Goal: Check status: Check status

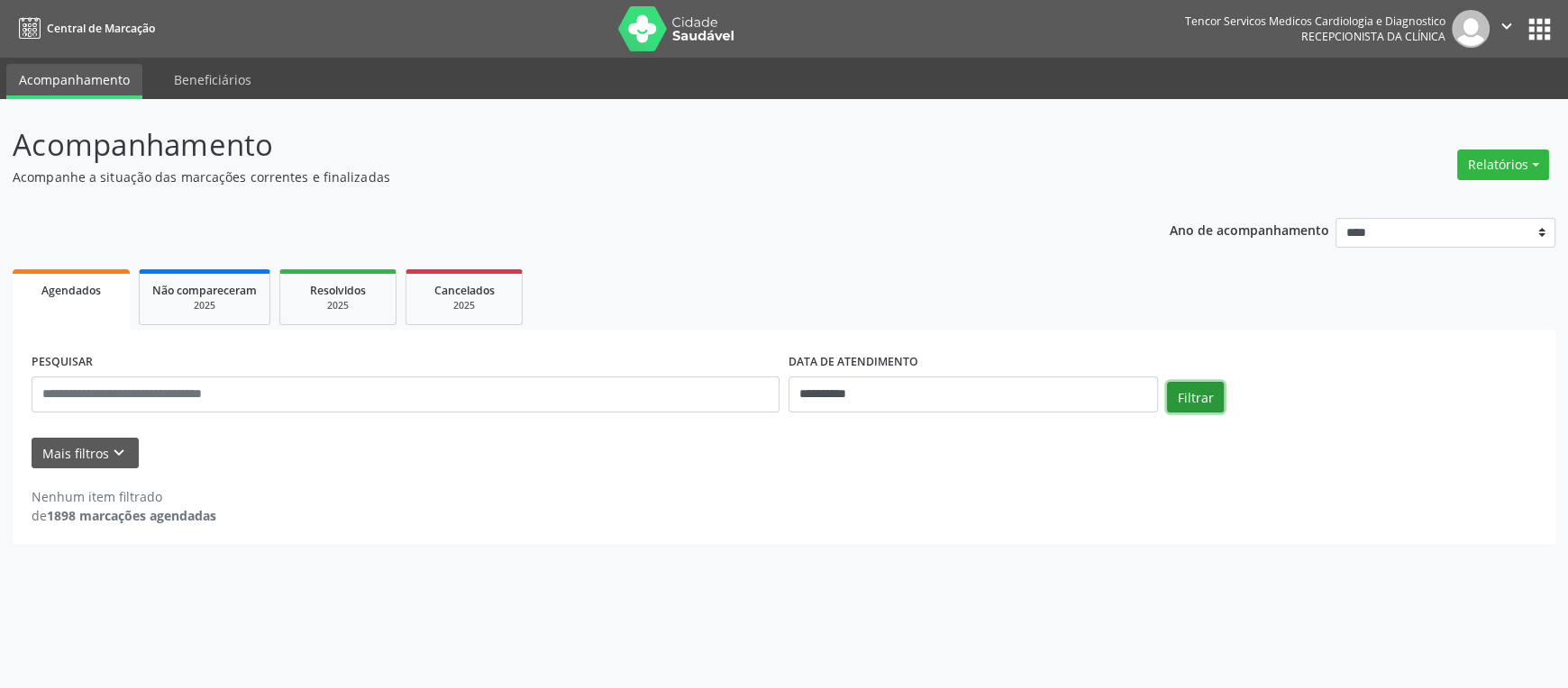
click at [1180, 397] on button "Filtrar" at bounding box center [1195, 397] width 56 height 31
click at [807, 394] on input "**********" at bounding box center [973, 394] width 369 height 36
click at [916, 556] on span "13" at bounding box center [921, 560] width 35 height 35
type input "**********"
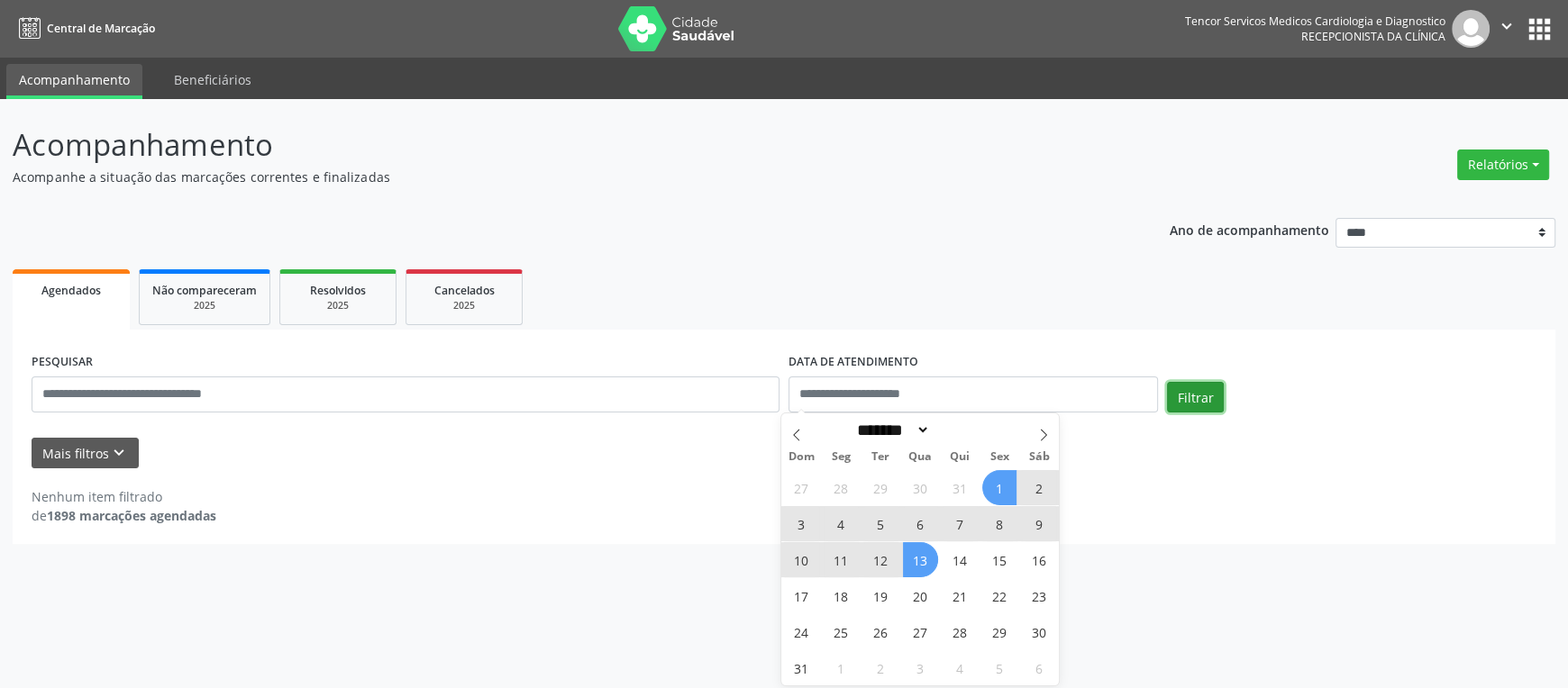
click at [1175, 401] on button "Filtrar" at bounding box center [1195, 397] width 56 height 31
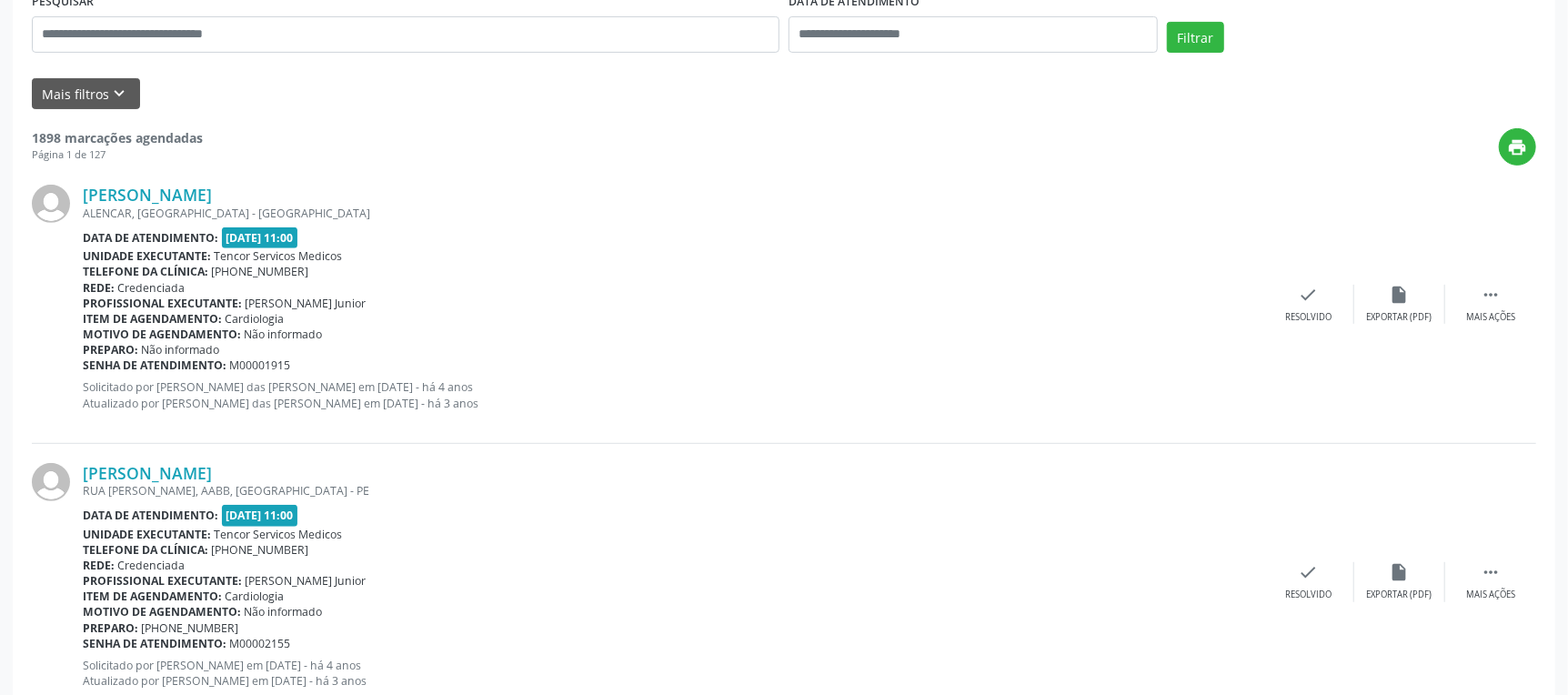
scroll to position [90, 0]
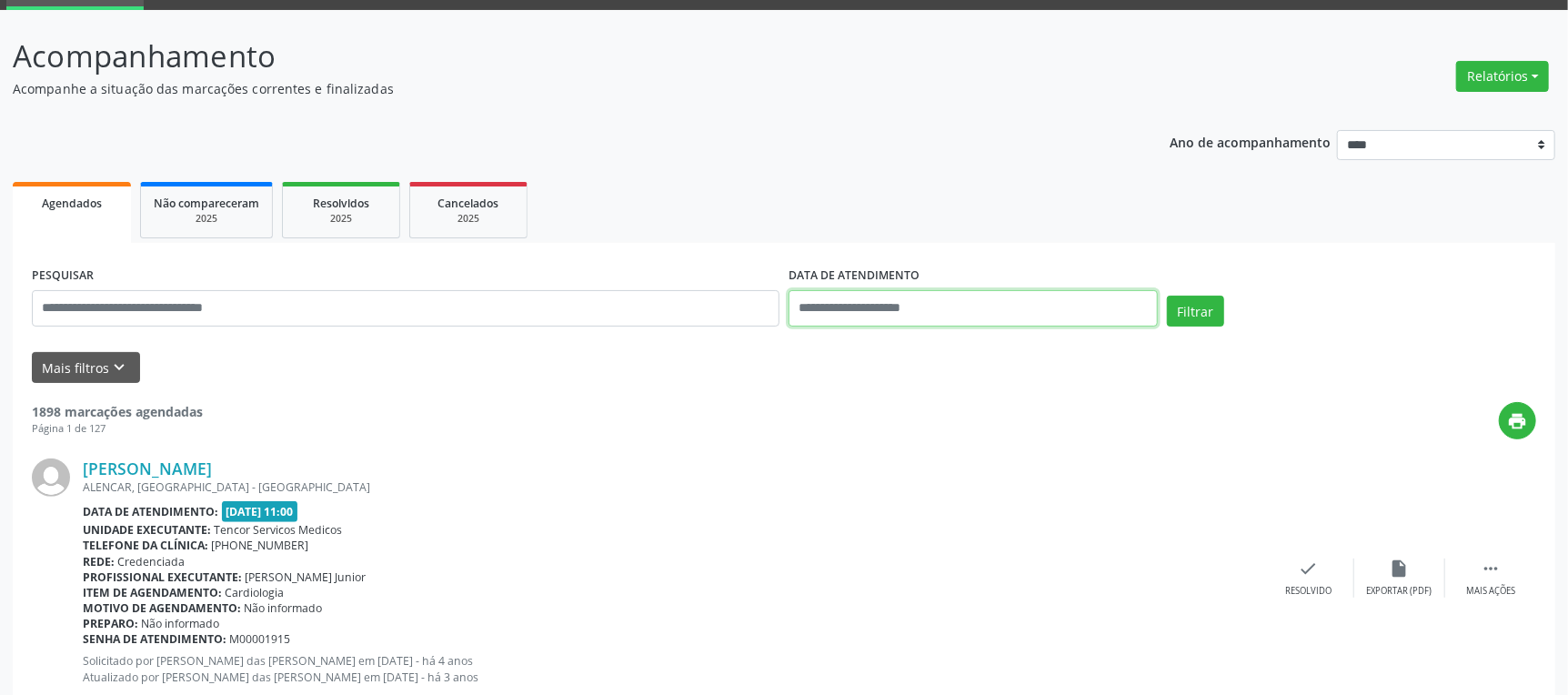
click at [1145, 311] on input "text" at bounding box center [973, 308] width 369 height 36
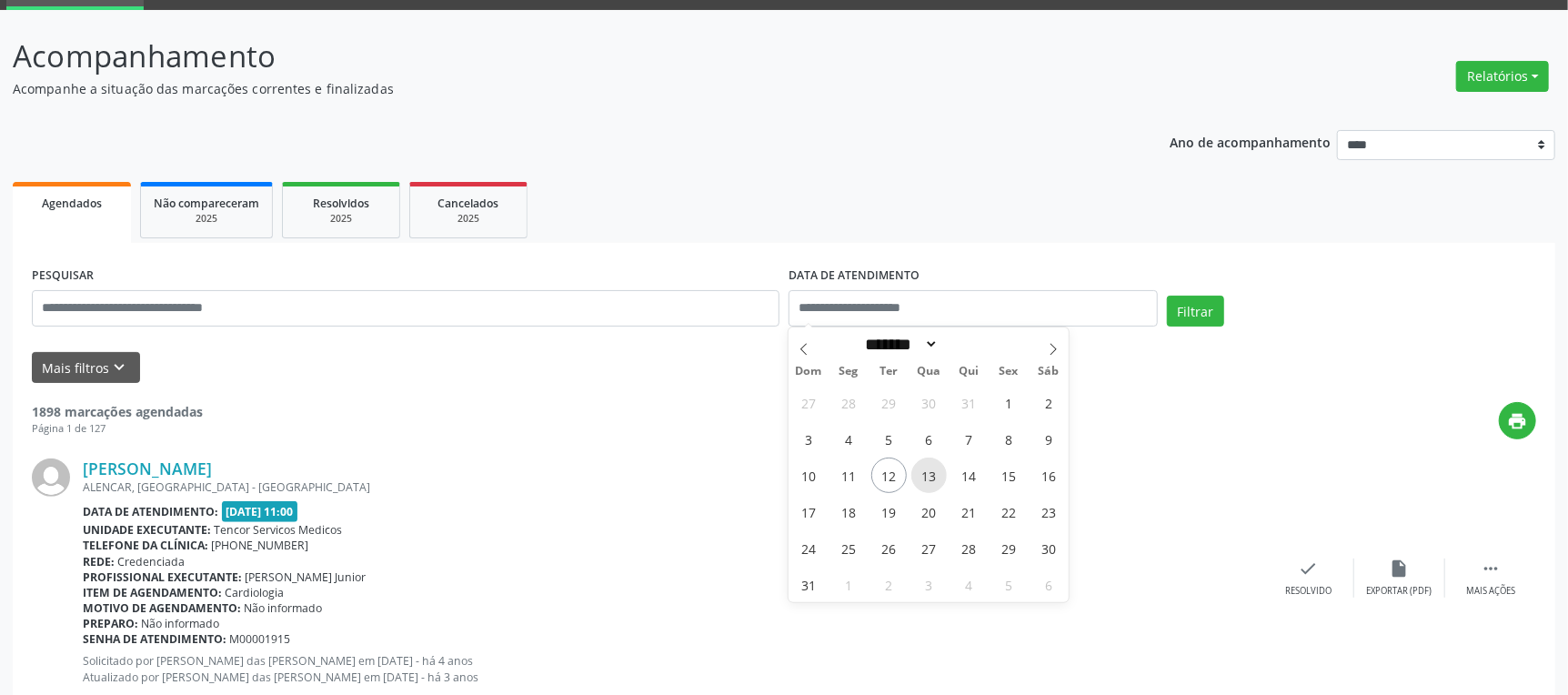
click at [924, 470] on span "13" at bounding box center [929, 475] width 35 height 35
type input "**********"
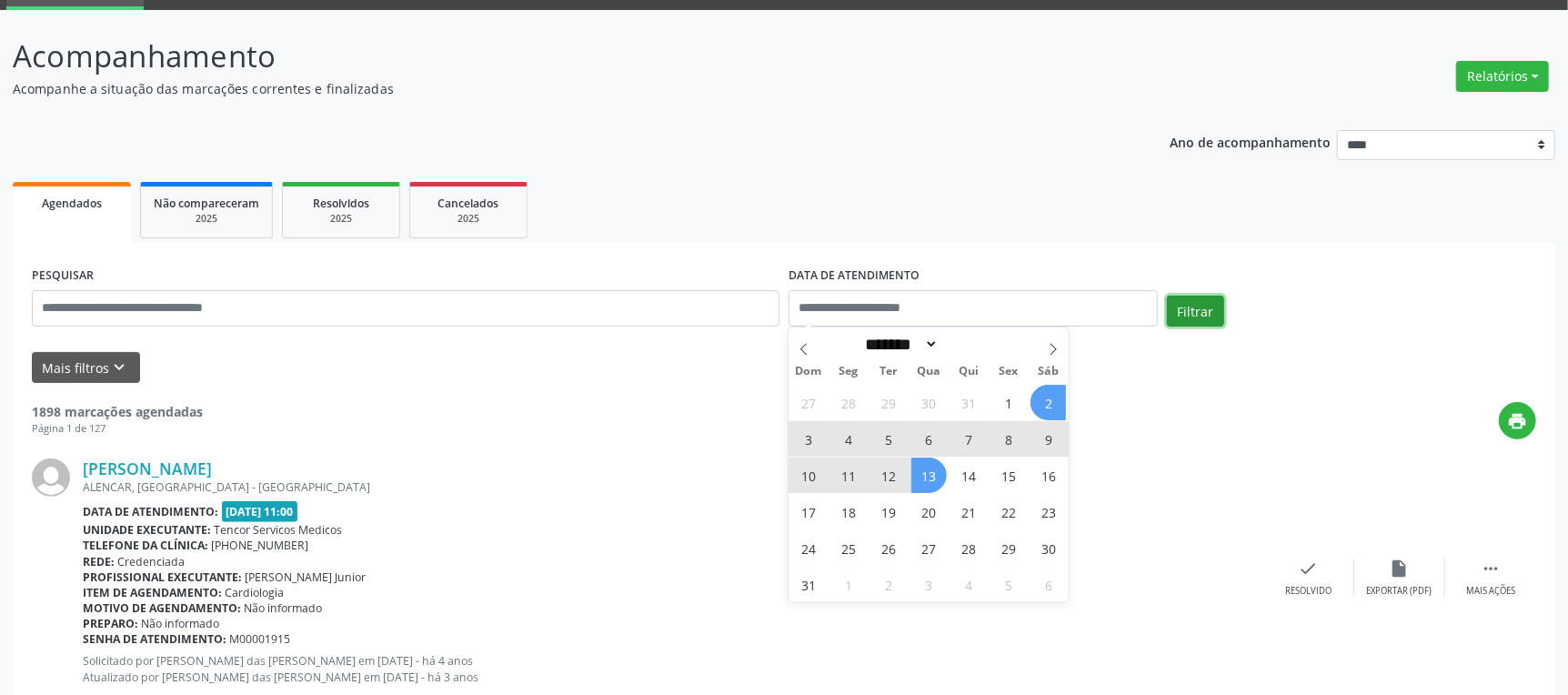
click at [1176, 305] on button "Filtrar" at bounding box center [1195, 311] width 57 height 31
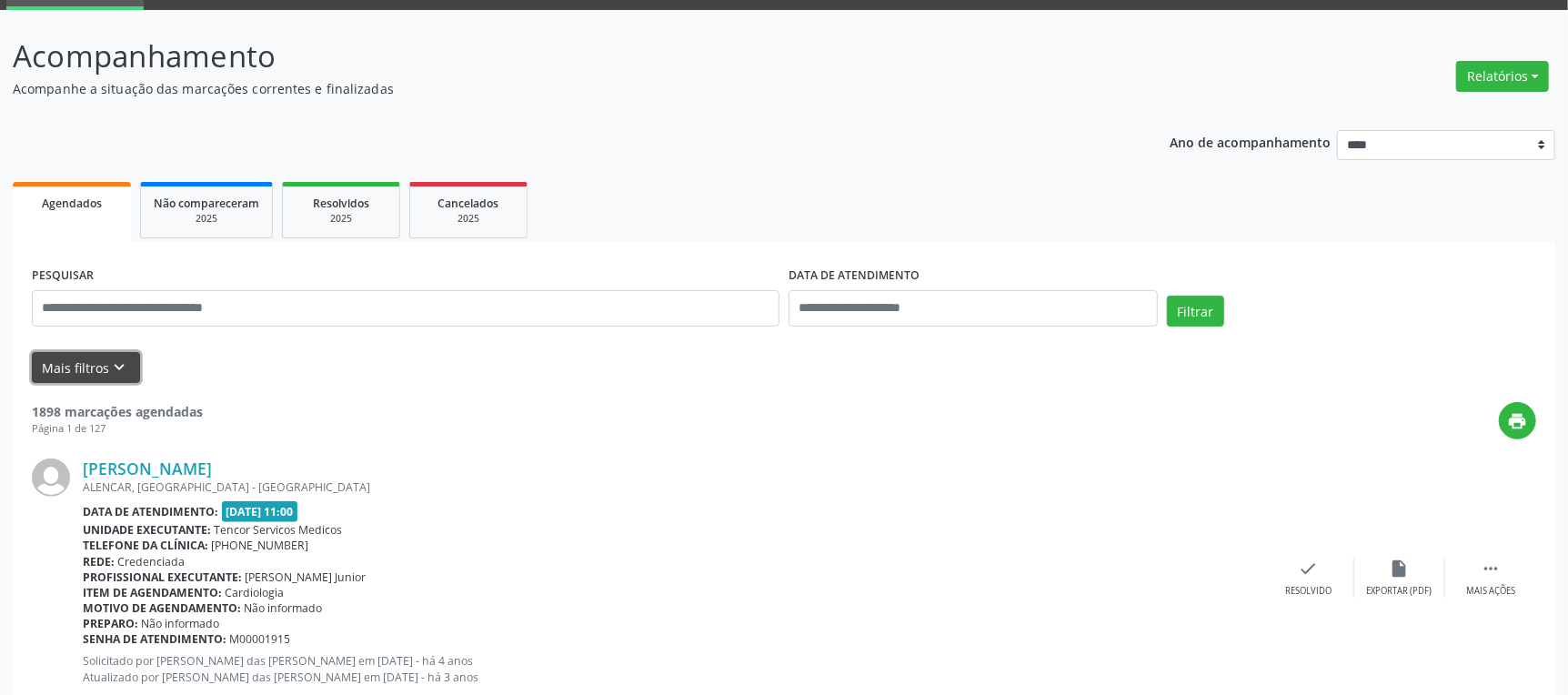
click at [134, 359] on button "Mais filtros keyboard_arrow_down" at bounding box center [85, 368] width 108 height 31
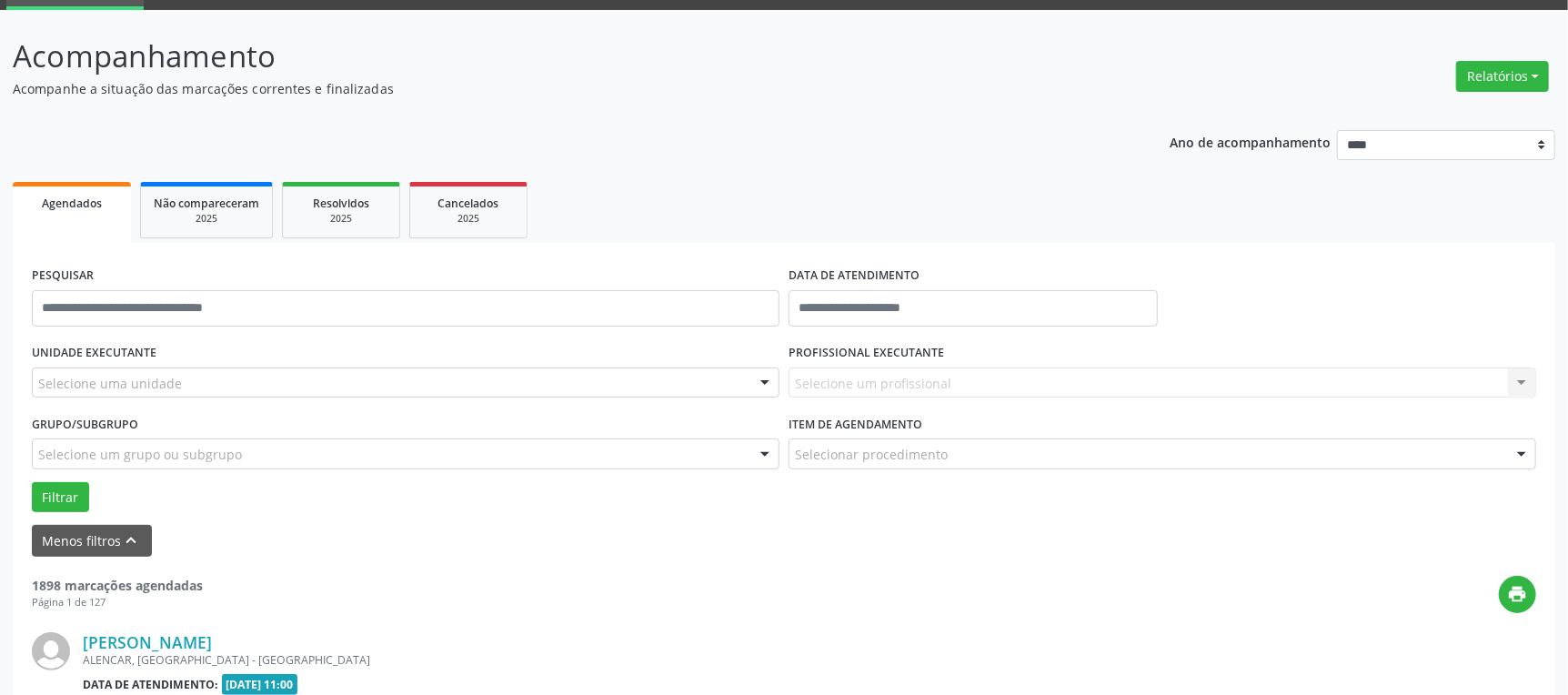
click at [1452, 400] on div "PROFISSIONAL EXECUTANTE Selecione um profissional Nenhum resultado encontrado p…" at bounding box center [1162, 375] width 757 height 71
drag, startPoint x: 1454, startPoint y: 394, endPoint x: 1450, endPoint y: 379, distance: 15.5
click at [1451, 379] on div "Selecione um profissional Nenhum resultado encontrado para: " " Não há nenhuma …" at bounding box center [1163, 383] width 748 height 31
drag, startPoint x: 1450, startPoint y: 379, endPoint x: 1410, endPoint y: 386, distance: 40.6
click at [1447, 379] on div "Selecione um profissional Nenhum resultado encontrado para: " " Não há nenhuma …" at bounding box center [1163, 383] width 748 height 31
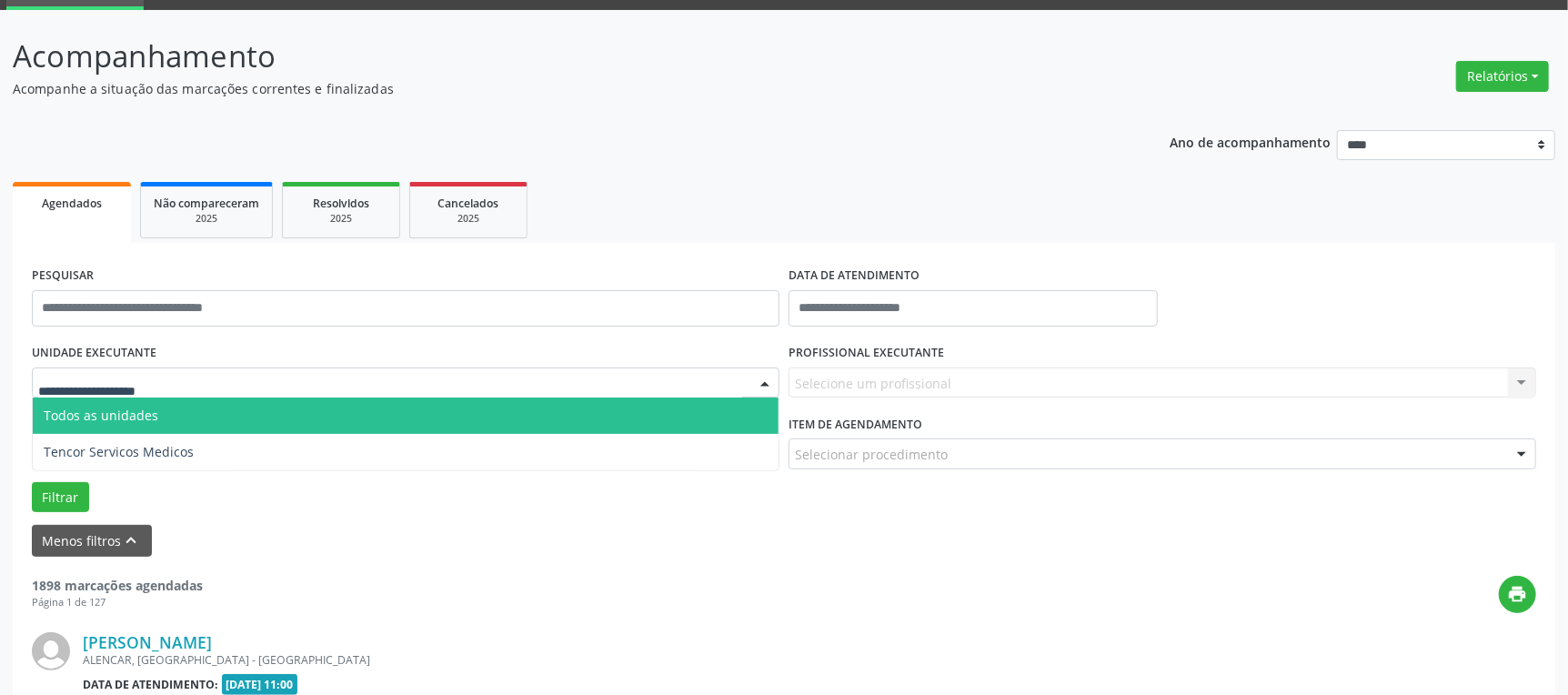
click at [175, 384] on div at bounding box center [405, 383] width 748 height 31
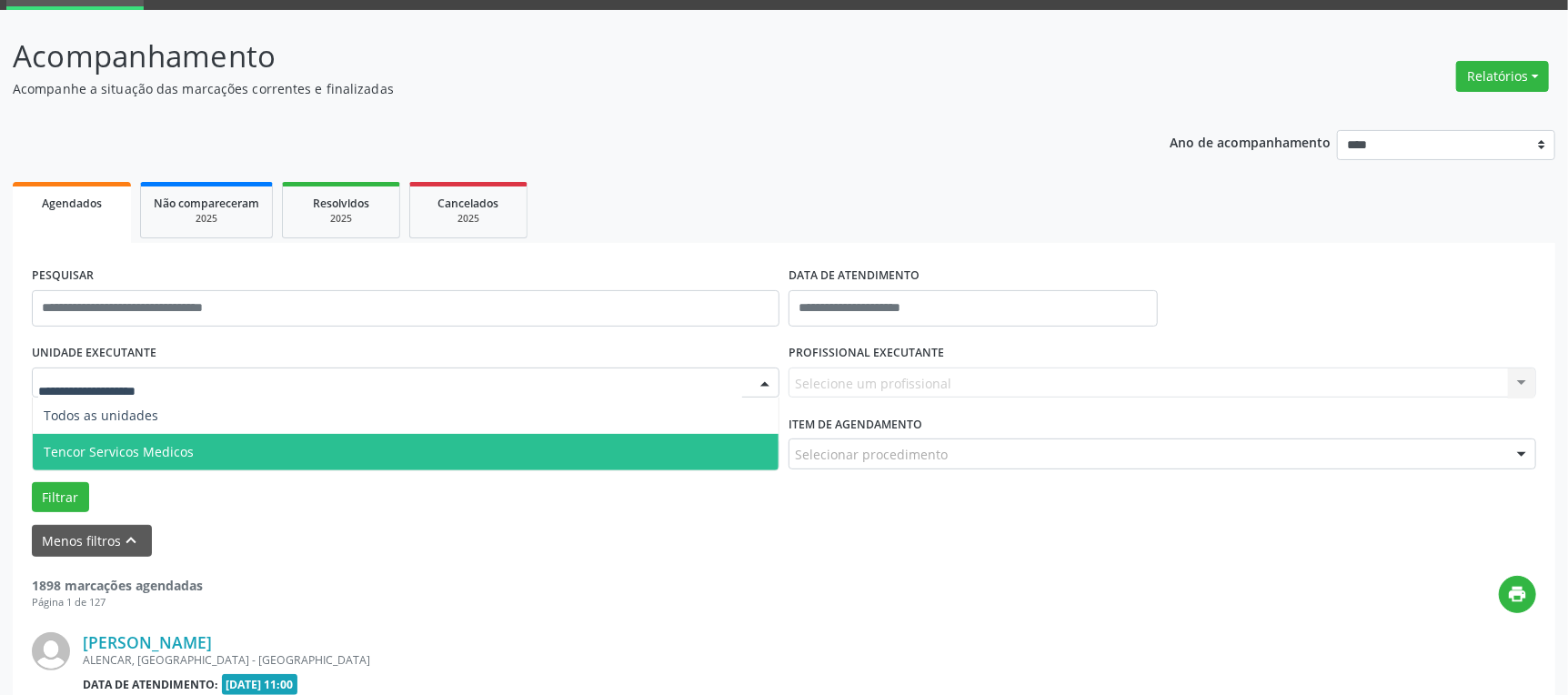
click at [234, 458] on span "Tencor Servicos Medicos" at bounding box center [405, 452] width 746 height 36
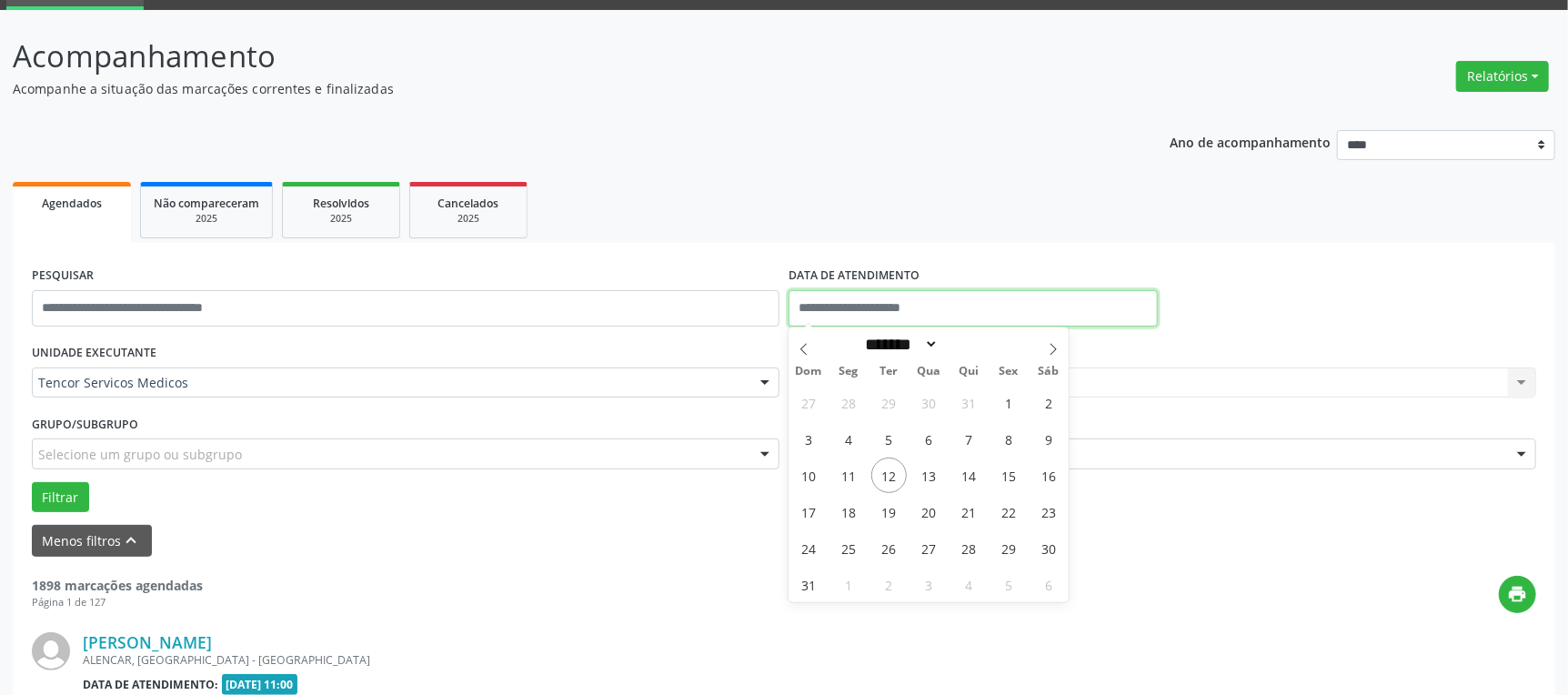
click at [1022, 291] on input "text" at bounding box center [973, 308] width 369 height 36
click at [931, 466] on span "13" at bounding box center [929, 475] width 35 height 35
type input "**********"
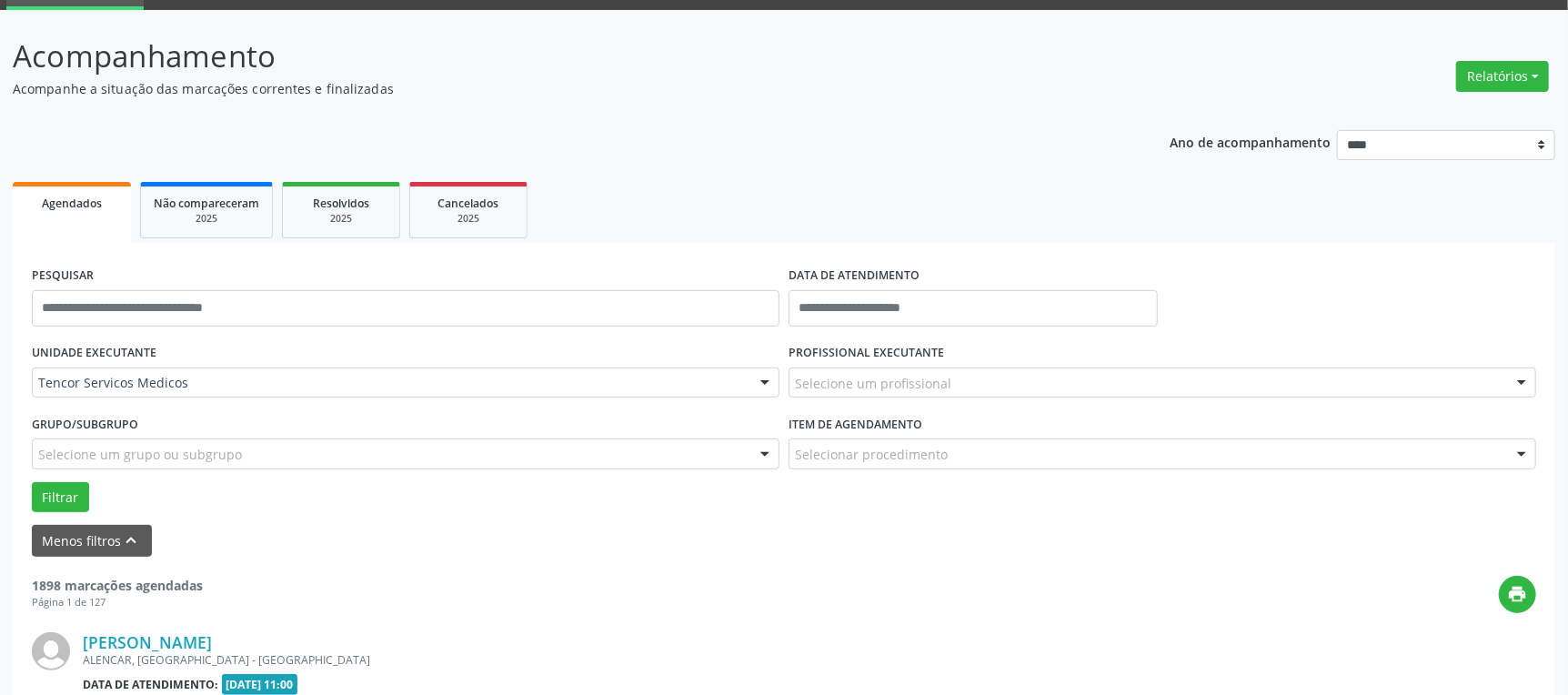
click at [1171, 541] on div "Menos filtros keyboard_arrow_up" at bounding box center [784, 541] width 1513 height 31
click at [68, 498] on button "Filtrar" at bounding box center [60, 498] width 57 height 31
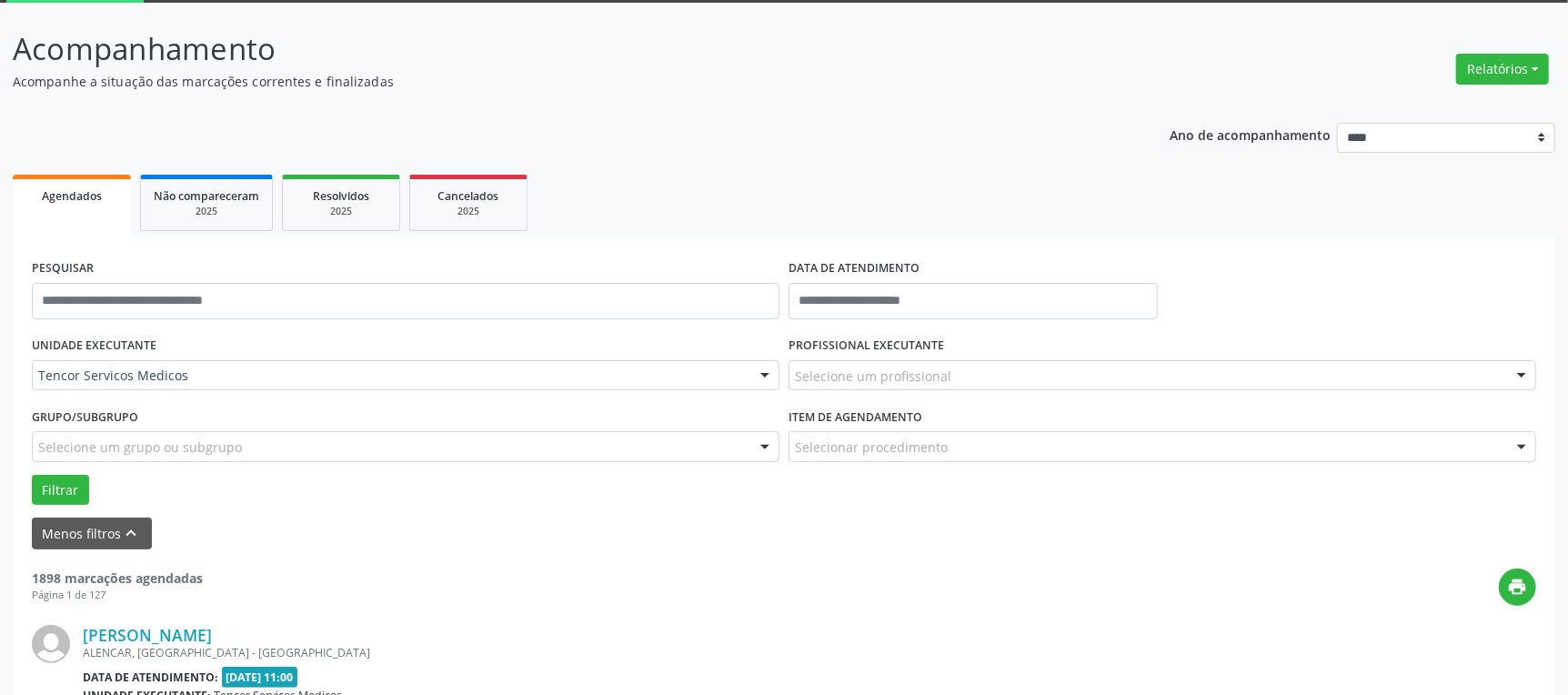
scroll to position [188, 0]
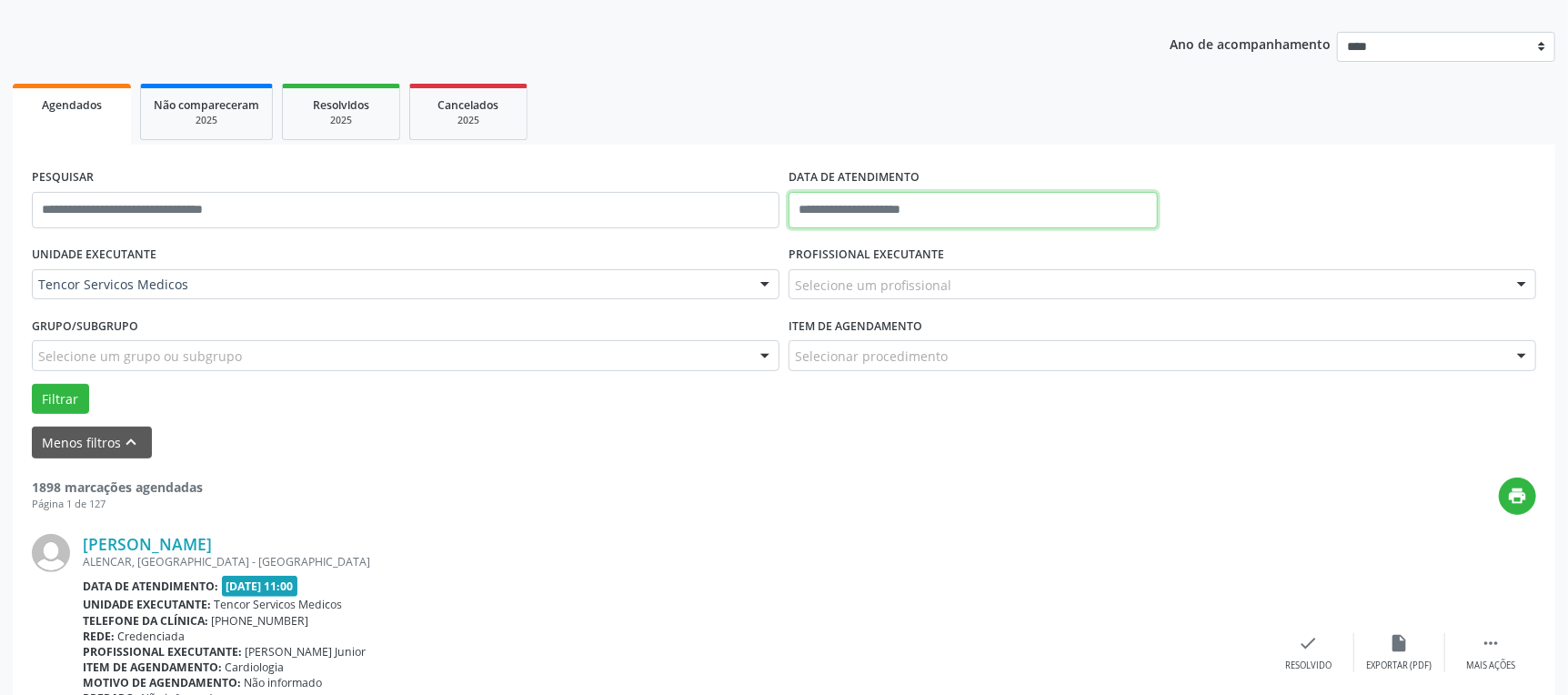
click at [909, 218] on input "text" at bounding box center [973, 210] width 369 height 36
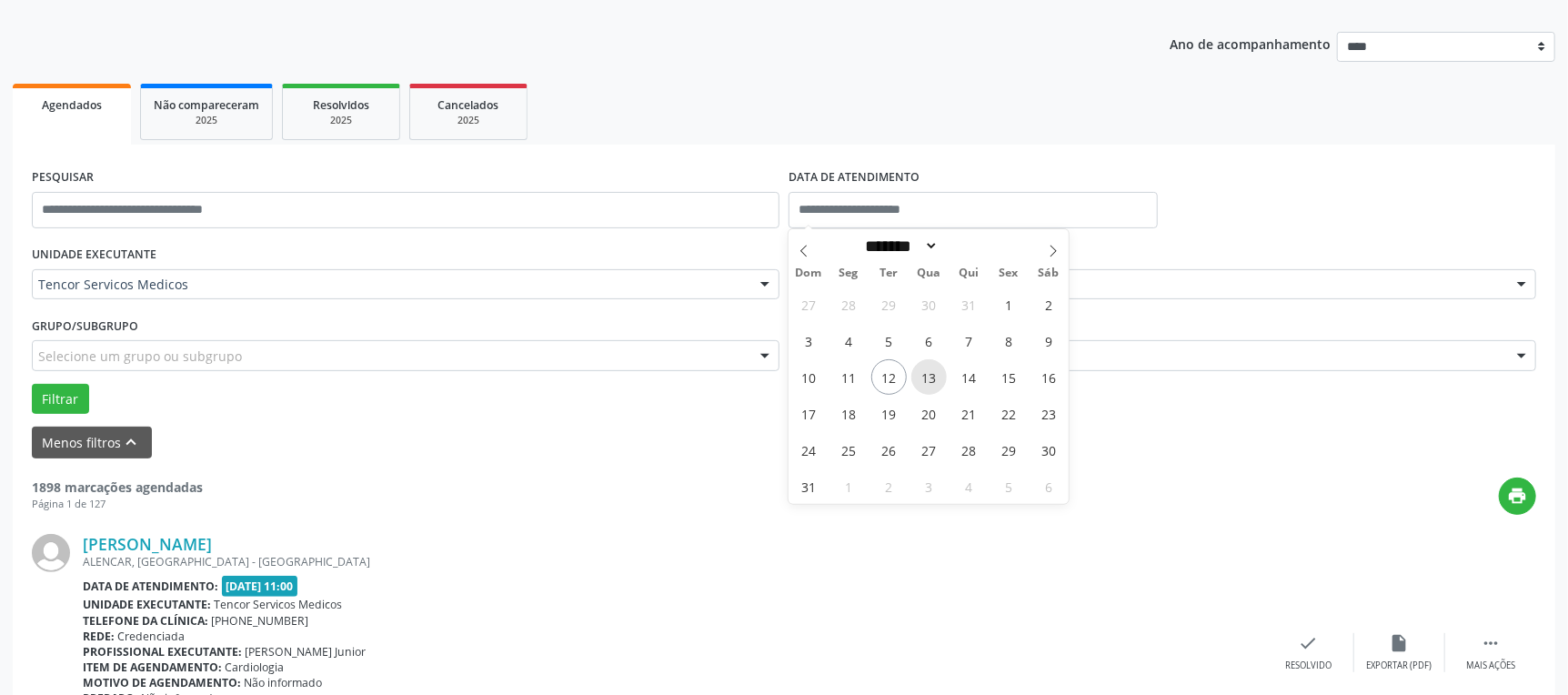
click at [925, 376] on span "13" at bounding box center [929, 377] width 35 height 35
type input "**********"
click at [923, 383] on span "13" at bounding box center [929, 377] width 35 height 35
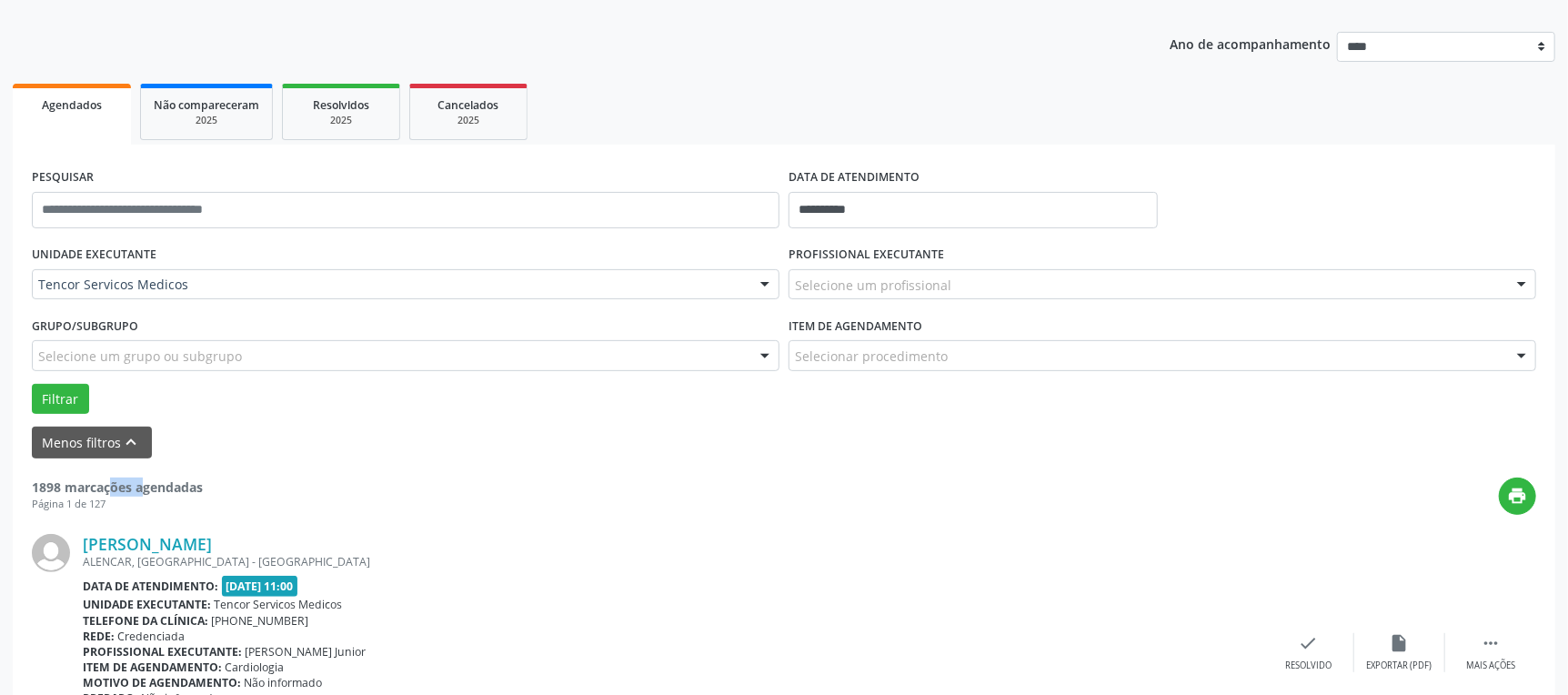
click at [923, 384] on div "Filtrar" at bounding box center [784, 400] width 1513 height 31
click at [71, 400] on button "Filtrar" at bounding box center [60, 400] width 57 height 31
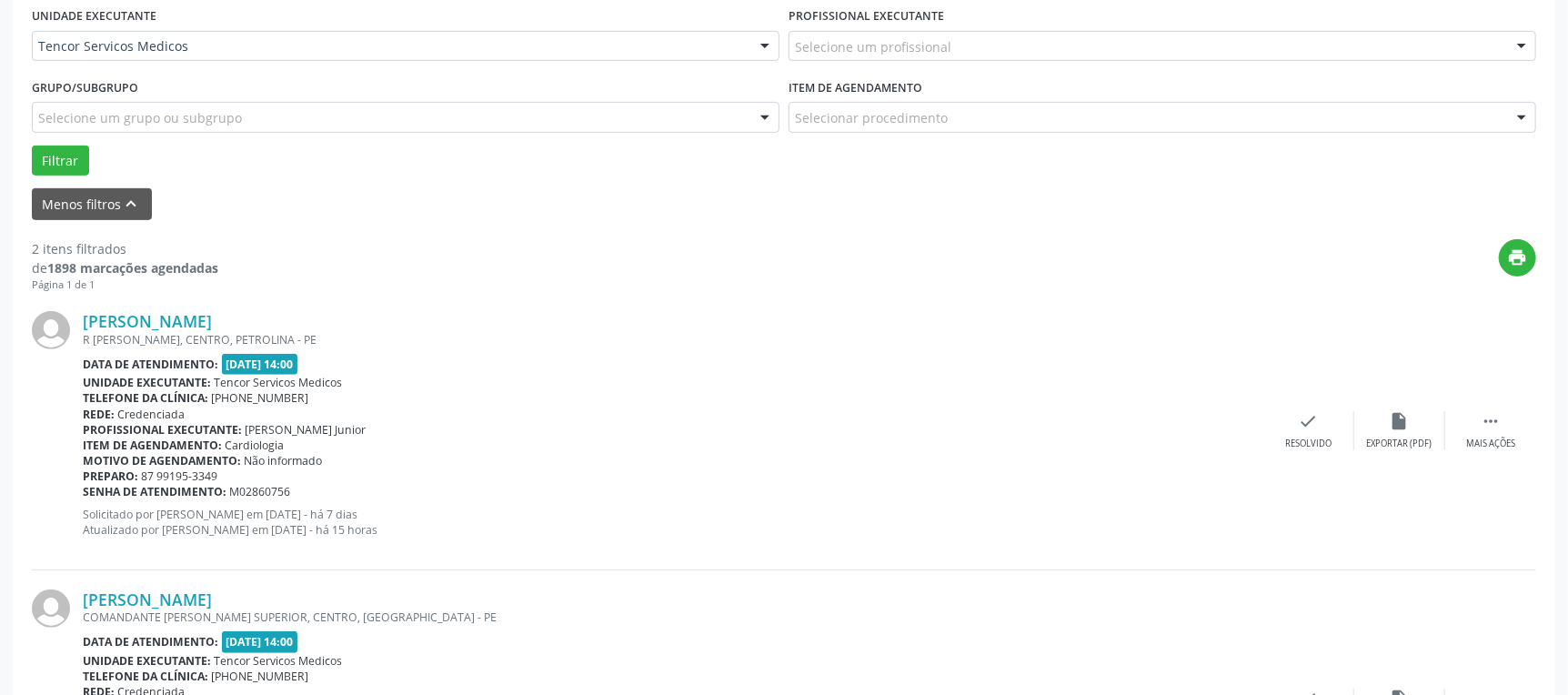
scroll to position [609, 0]
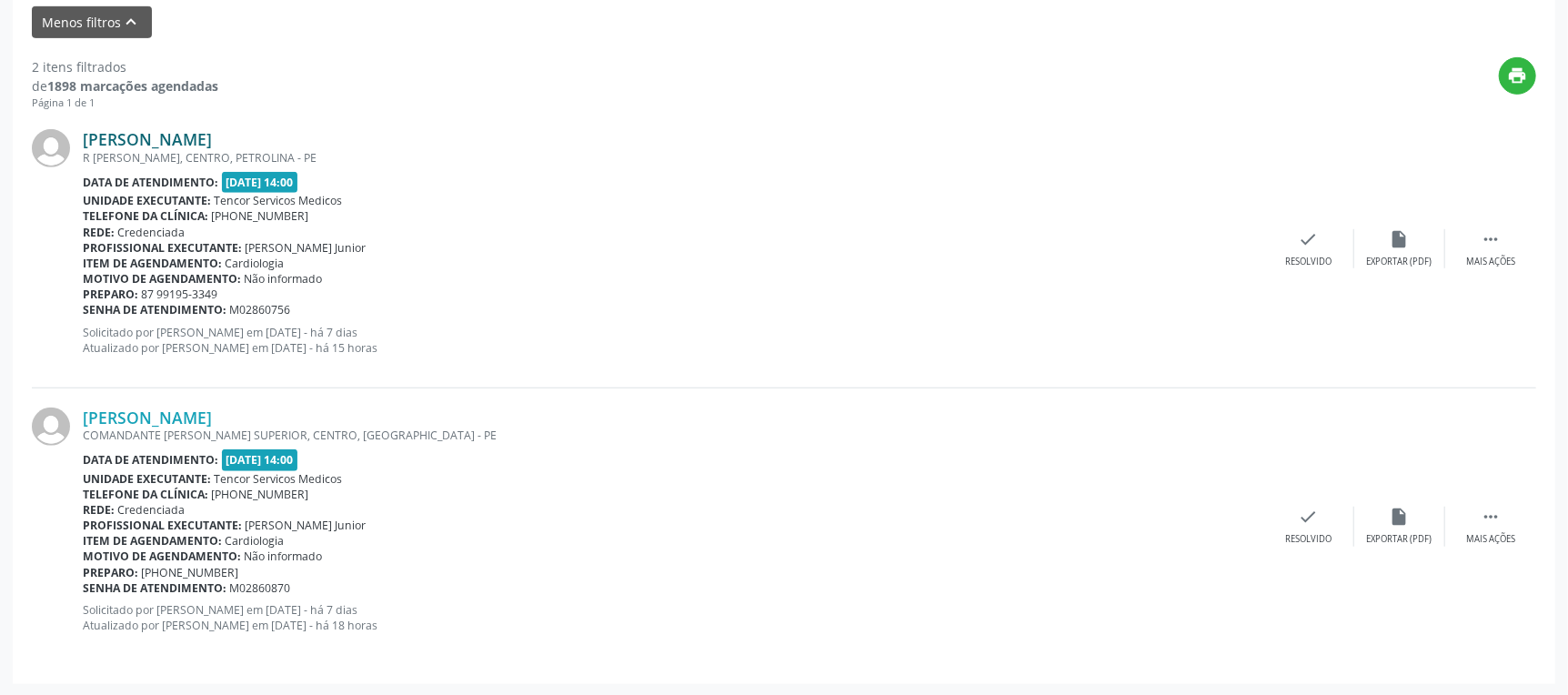
click at [212, 131] on link "[PERSON_NAME]" at bounding box center [147, 139] width 130 height 20
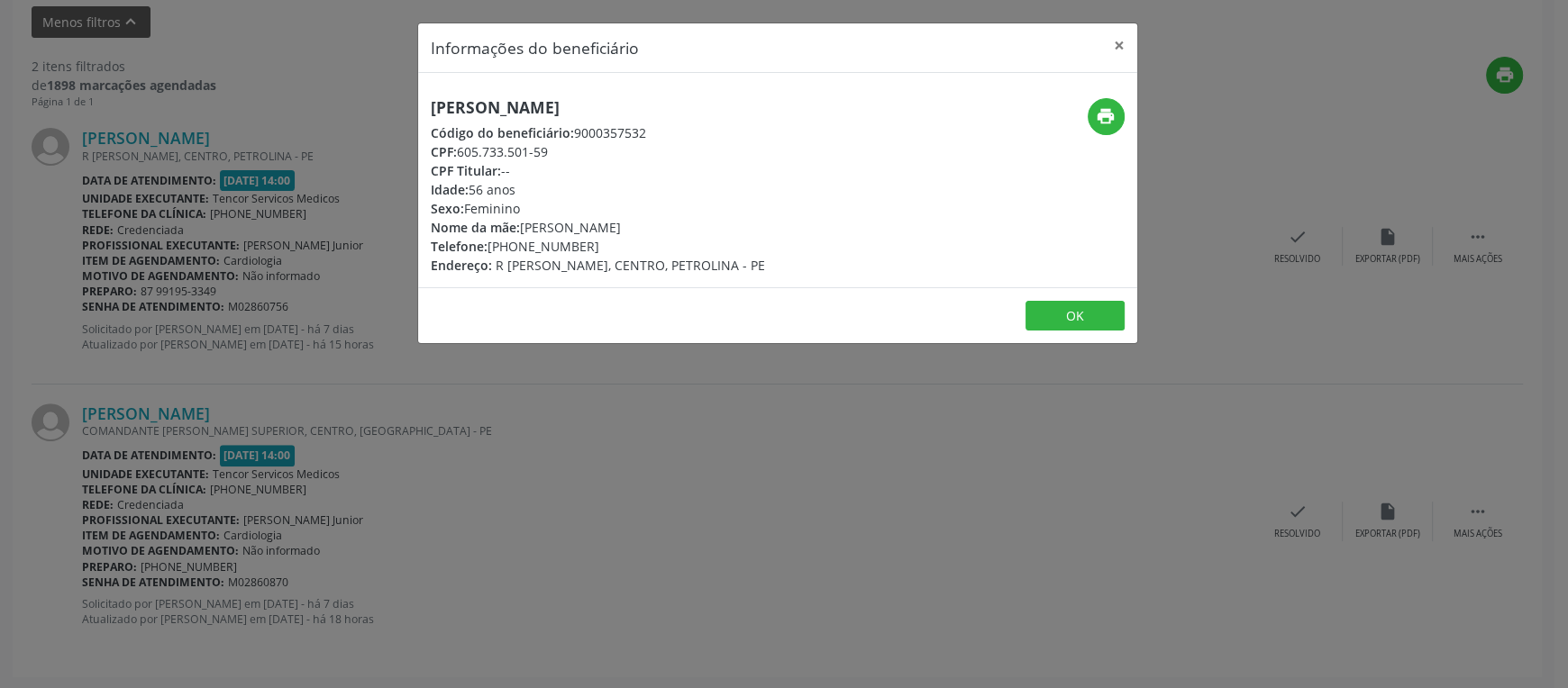
drag, startPoint x: 431, startPoint y: 107, endPoint x: 741, endPoint y: 115, distance: 310.1
click at [741, 115] on div "[PERSON_NAME] Código do beneficiário: 9000357532 CPF: 605.733.501-59 CPF Titula…" at bounding box center [657, 187] width 479 height 177
copy h5 "[PERSON_NAME]"
click at [1047, 313] on button "OK" at bounding box center [1075, 317] width 99 height 31
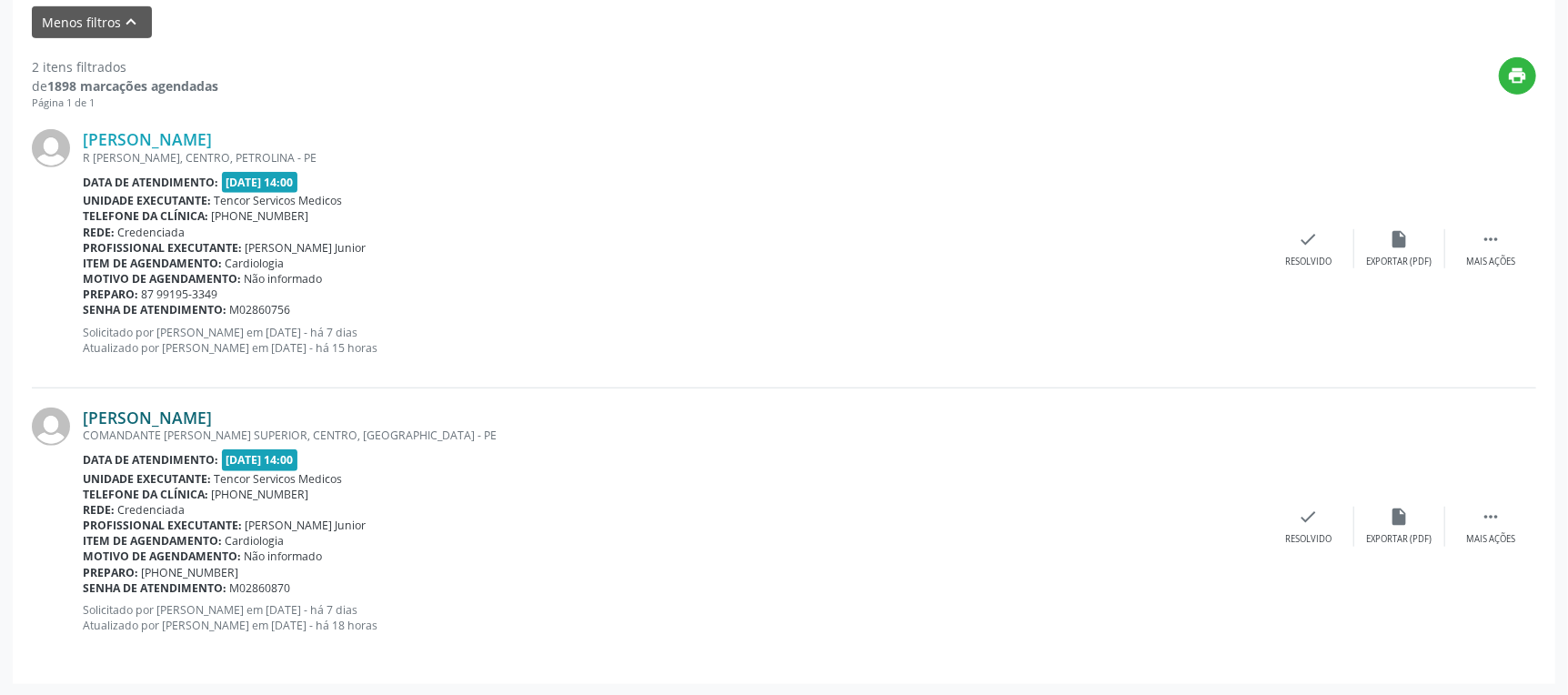
click at [207, 419] on link "[PERSON_NAME]" at bounding box center [147, 417] width 130 height 20
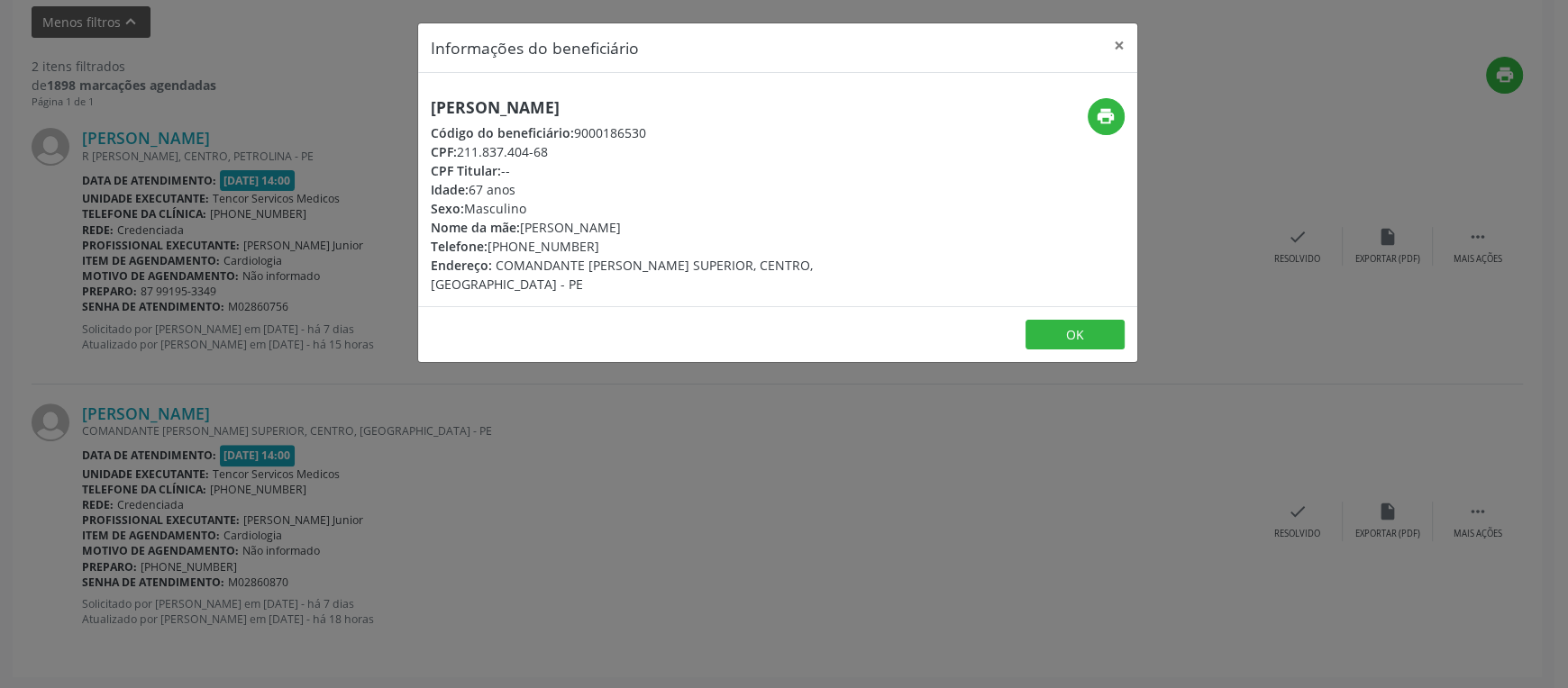
drag, startPoint x: 622, startPoint y: 107, endPoint x: 404, endPoint y: 117, distance: 218.2
click at [404, 117] on div "Informações do beneficiário × [PERSON_NAME] Código do beneficiário: 9000186530 …" at bounding box center [784, 344] width 1568 height 688
copy h5 "[PERSON_NAME]"
drag, startPoint x: 863, startPoint y: 459, endPoint x: 627, endPoint y: 227, distance: 330.9
click at [806, 413] on div "Informações do beneficiário × [PERSON_NAME] Código do beneficiário: 9000186530 …" at bounding box center [784, 344] width 1568 height 688
